Goal: Task Accomplishment & Management: Manage account settings

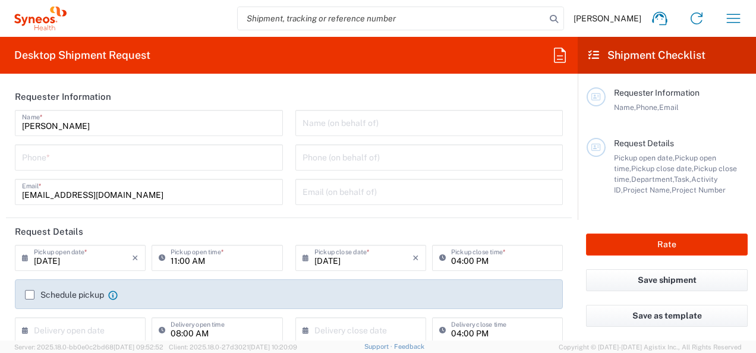
type input "8350"
type input "[GEOGRAPHIC_DATA]"
type input "Syneos Health d.o.o. [GEOGRAPHIC_DATA]-[GEOGRAPHIC_DATA]"
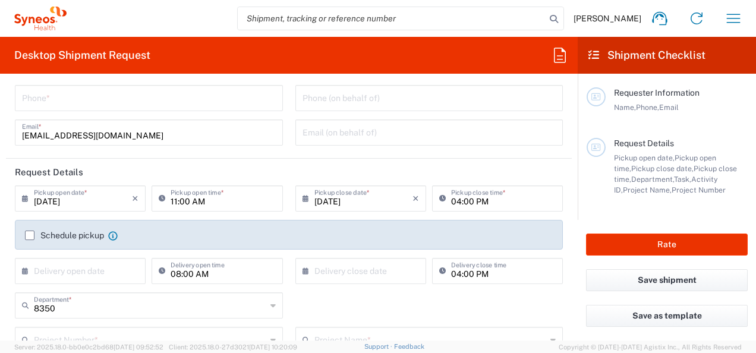
click at [26, 236] on label "Schedule pickup" at bounding box center [64, 236] width 79 height 10
click at [30, 236] on input "Schedule pickup" at bounding box center [30, 236] width 0 height 0
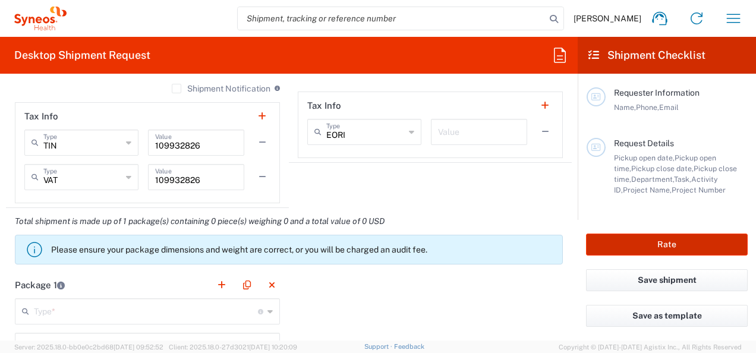
scroll to position [1308, 0]
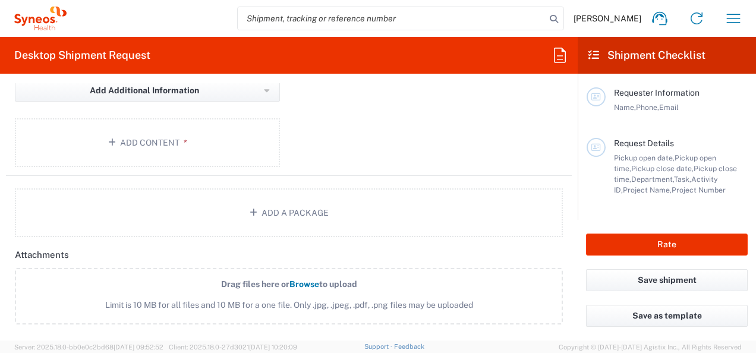
click at [455, 105] on div "Package 1 Type * Material used to package goods Envelope Large Box Medium Box P…" at bounding box center [289, 45] width 566 height 261
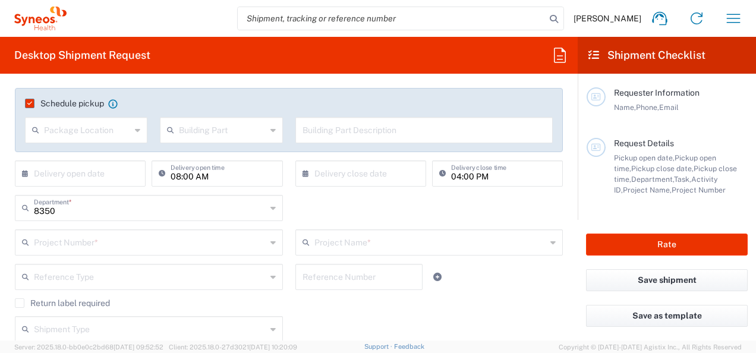
scroll to position [121, 0]
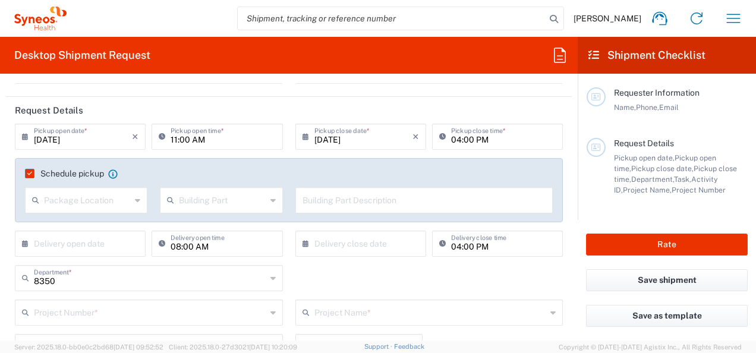
click at [627, 20] on span "Milica Djakovic" at bounding box center [608, 18] width 68 height 11
click at [720, 20] on button "button" at bounding box center [734, 18] width 29 height 29
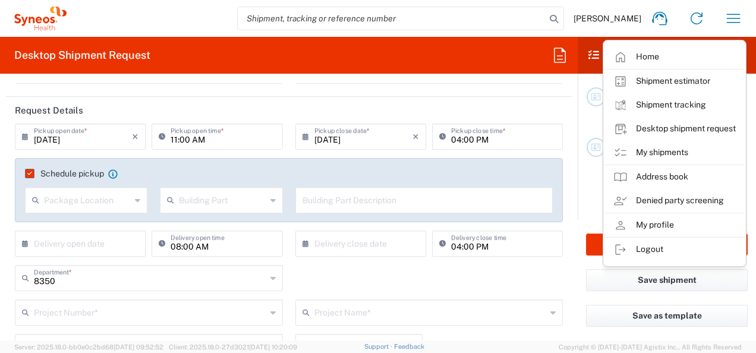
click at [30, 12] on icon at bounding box center [40, 19] width 52 height 24
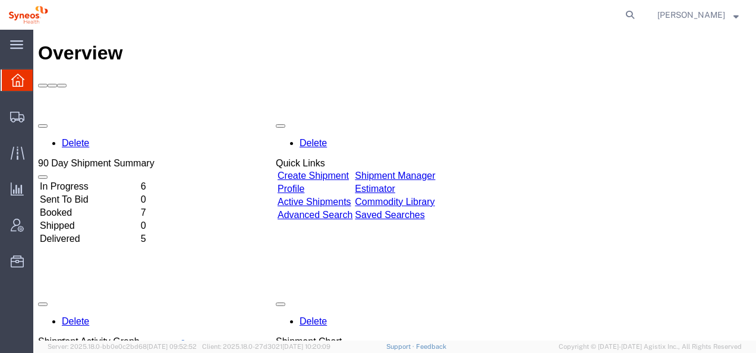
click at [93, 181] on td "In Progress" at bounding box center [89, 187] width 100 height 12
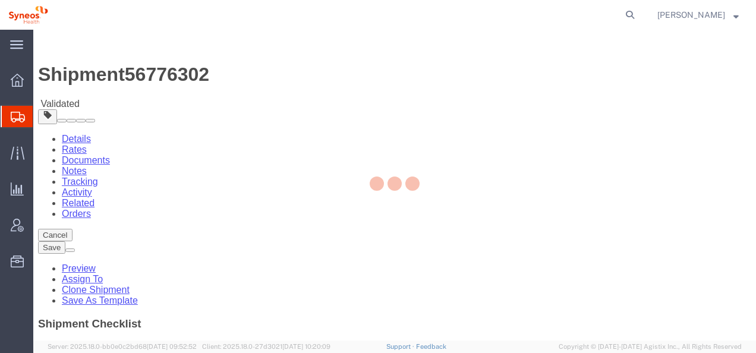
select select "63774"
select select
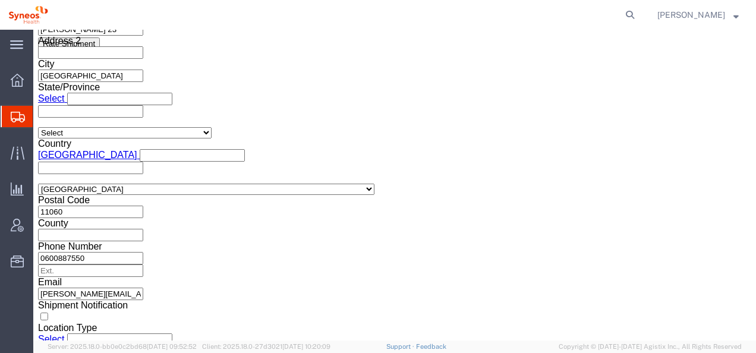
scroll to position [813, 0]
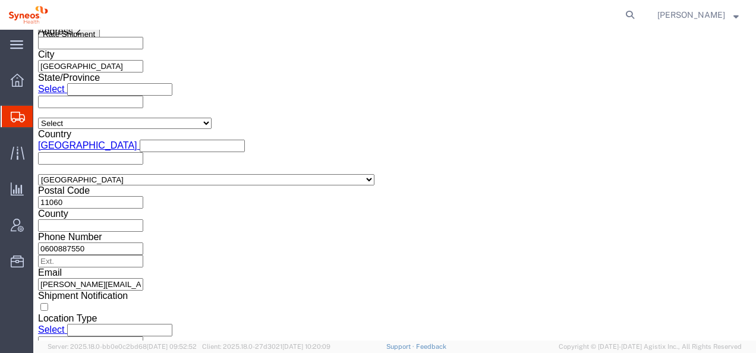
click button "Continue"
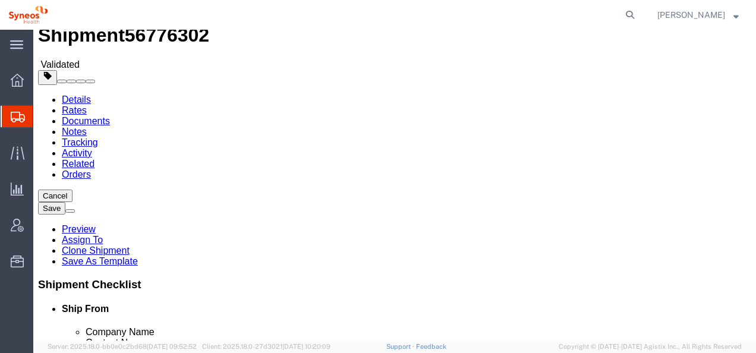
scroll to position [99, 0]
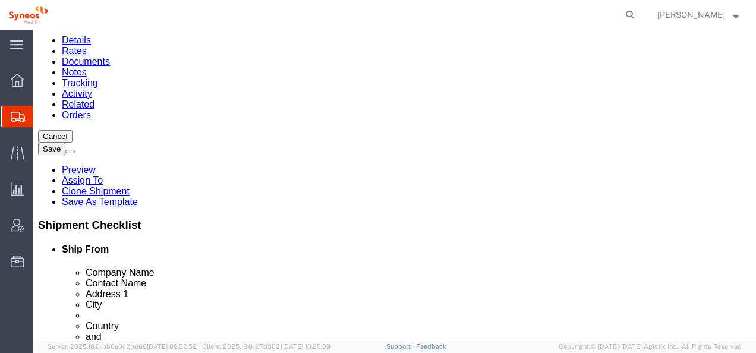
click icon
click dt "Total value:"
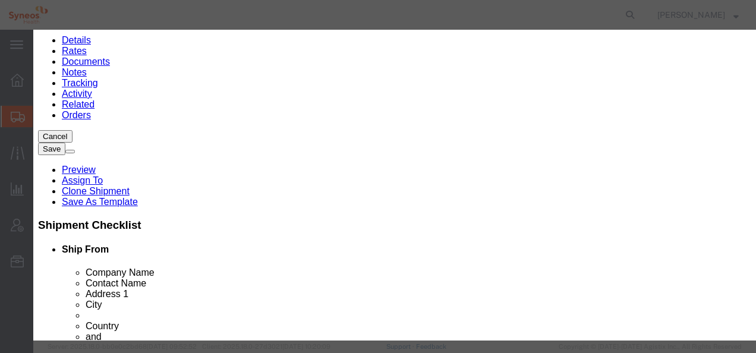
click select "Select ADP AED AFN ALL AMD AOA ARS ATS AUD AWG AZN BAM BBD BDT BGL BGN BHD BIF …"
select select "RSD"
click select "Select ADP AED AFN ALL AMD AOA ARS ATS AUD AWG AZN BAM BBD BDT BGL BGN BHD BIF …"
click button "Save & Close"
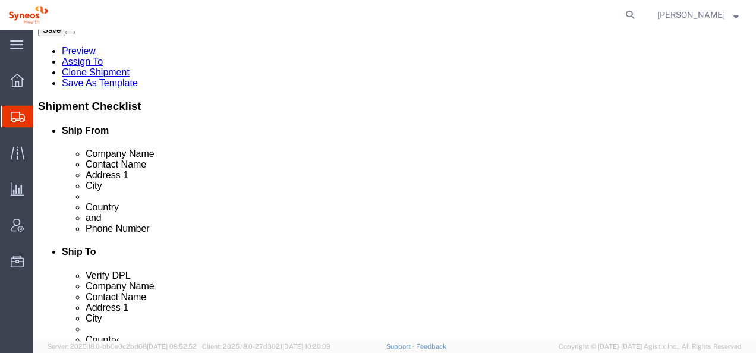
scroll to position [0, 0]
click button "Continue"
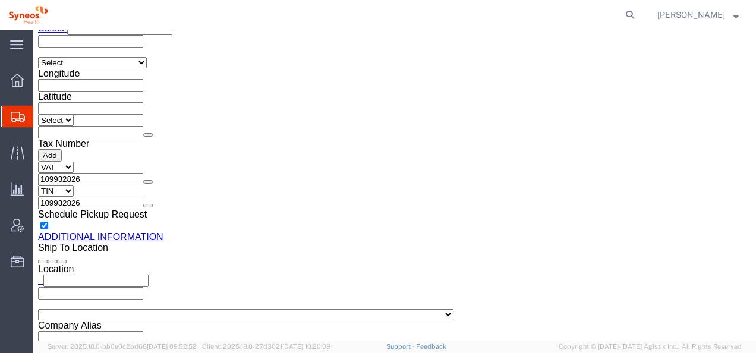
scroll to position [1192, 0]
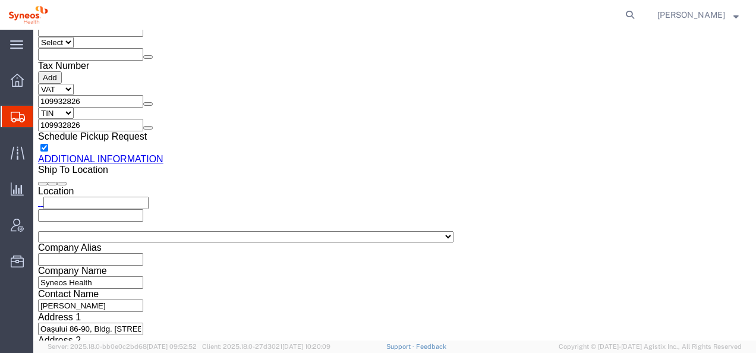
click button "Rate Shipment"
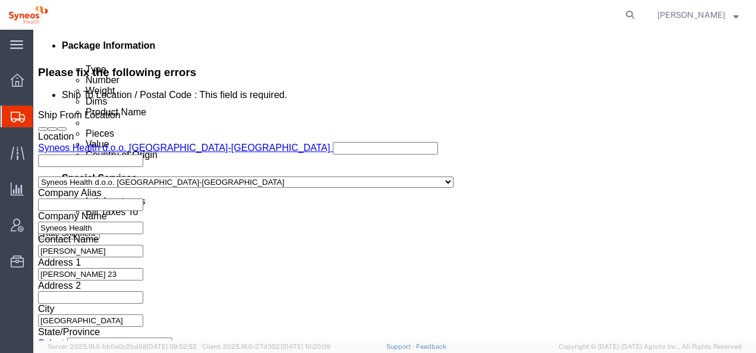
scroll to position [654, 0]
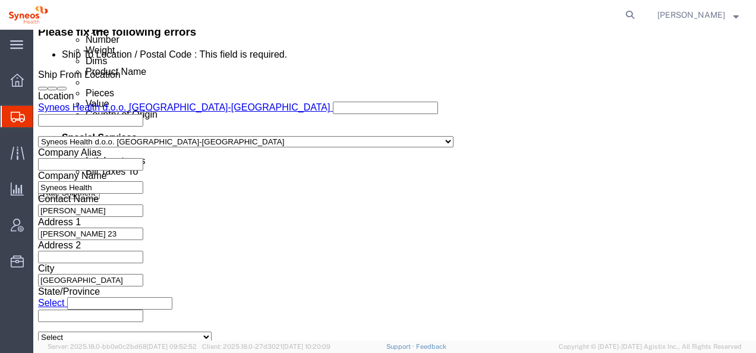
click li "Company Name"
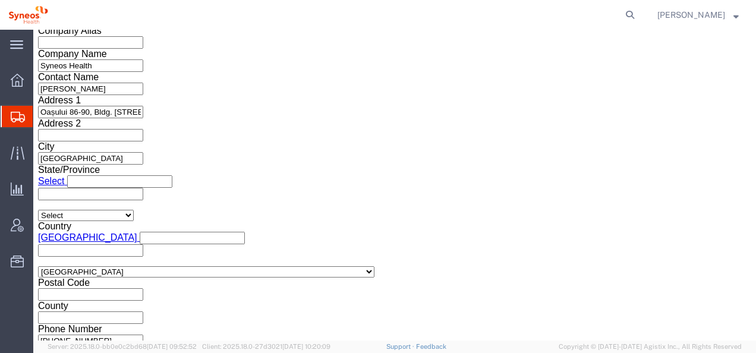
scroll to position [1539, 0]
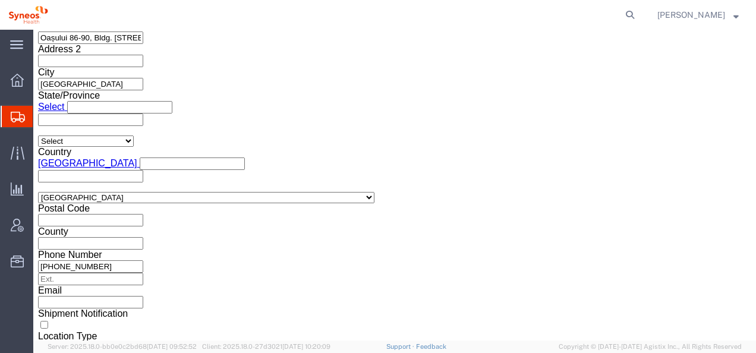
click button "Previous"
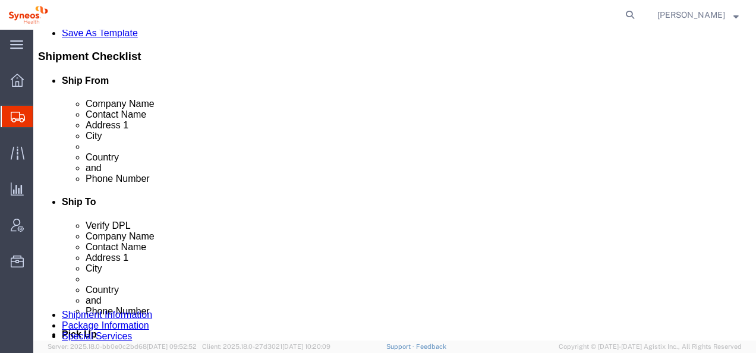
click button "Previous"
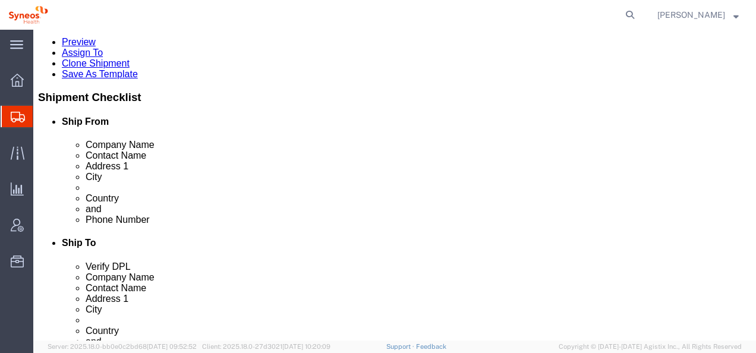
scroll to position [208, 0]
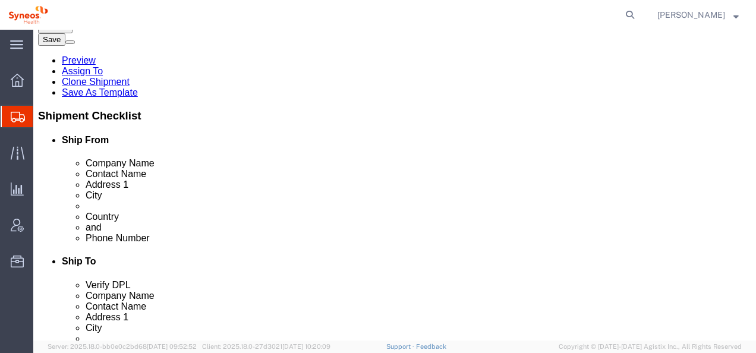
drag, startPoint x: 438, startPoint y: 161, endPoint x: 384, endPoint y: 161, distance: 53.5
click div "[GEOGRAPHIC_DATA]"
click input "Ship To Location / Postal Code : This field is required."
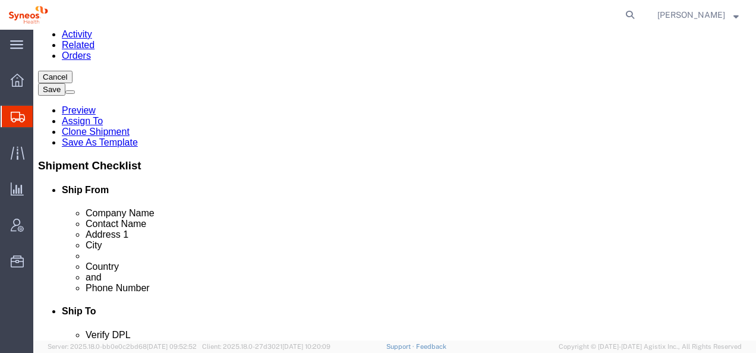
type input "400000"
select select
click div "400000"
drag, startPoint x: 432, startPoint y: 233, endPoint x: 370, endPoint y: 232, distance: 61.3
click div "Postal Code 400000"
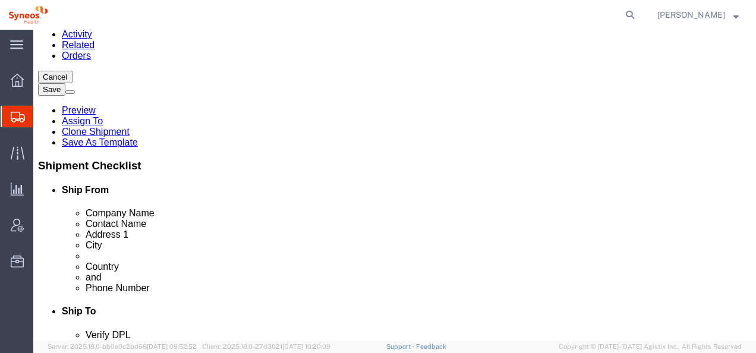
scroll to position [208, 0]
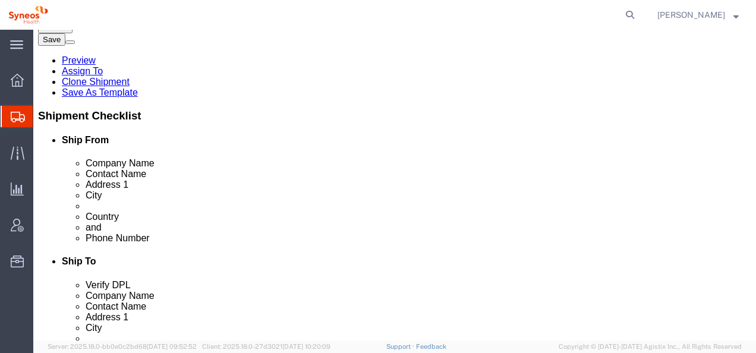
select select
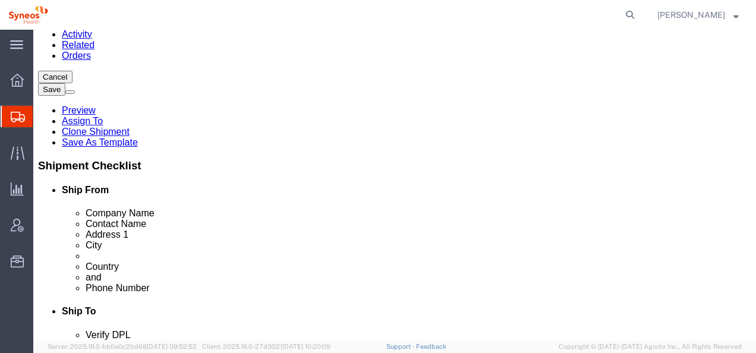
type input "400000"
select select
click input "text"
type input "[GEOGRAPHIC_DATA]"
click div
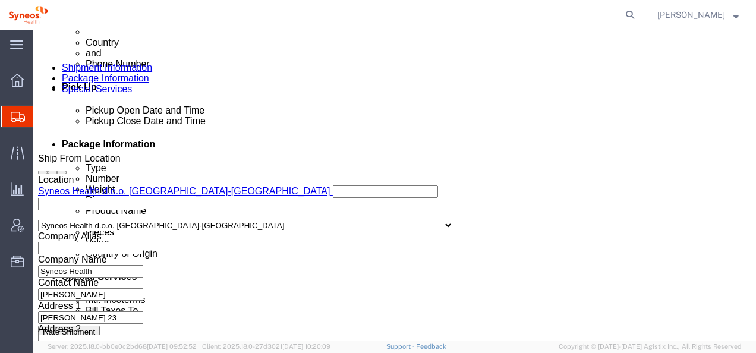
scroll to position [396, 0]
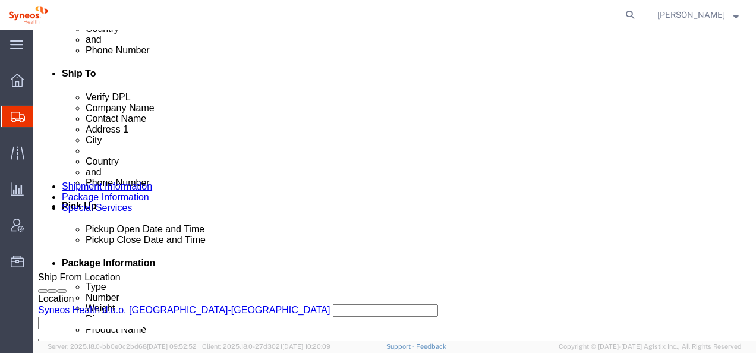
click button "Rate Shipment"
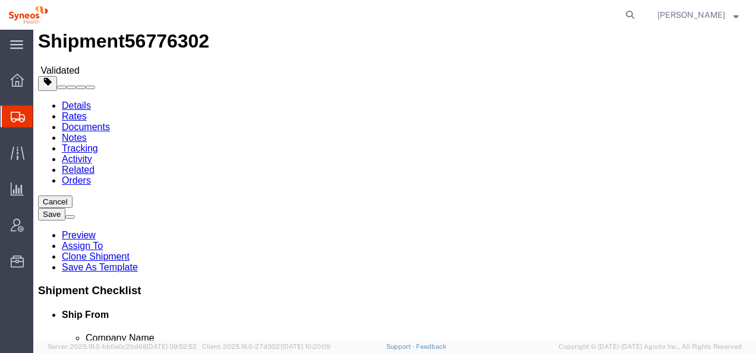
scroll to position [0, 0]
